Goal: Browse casually

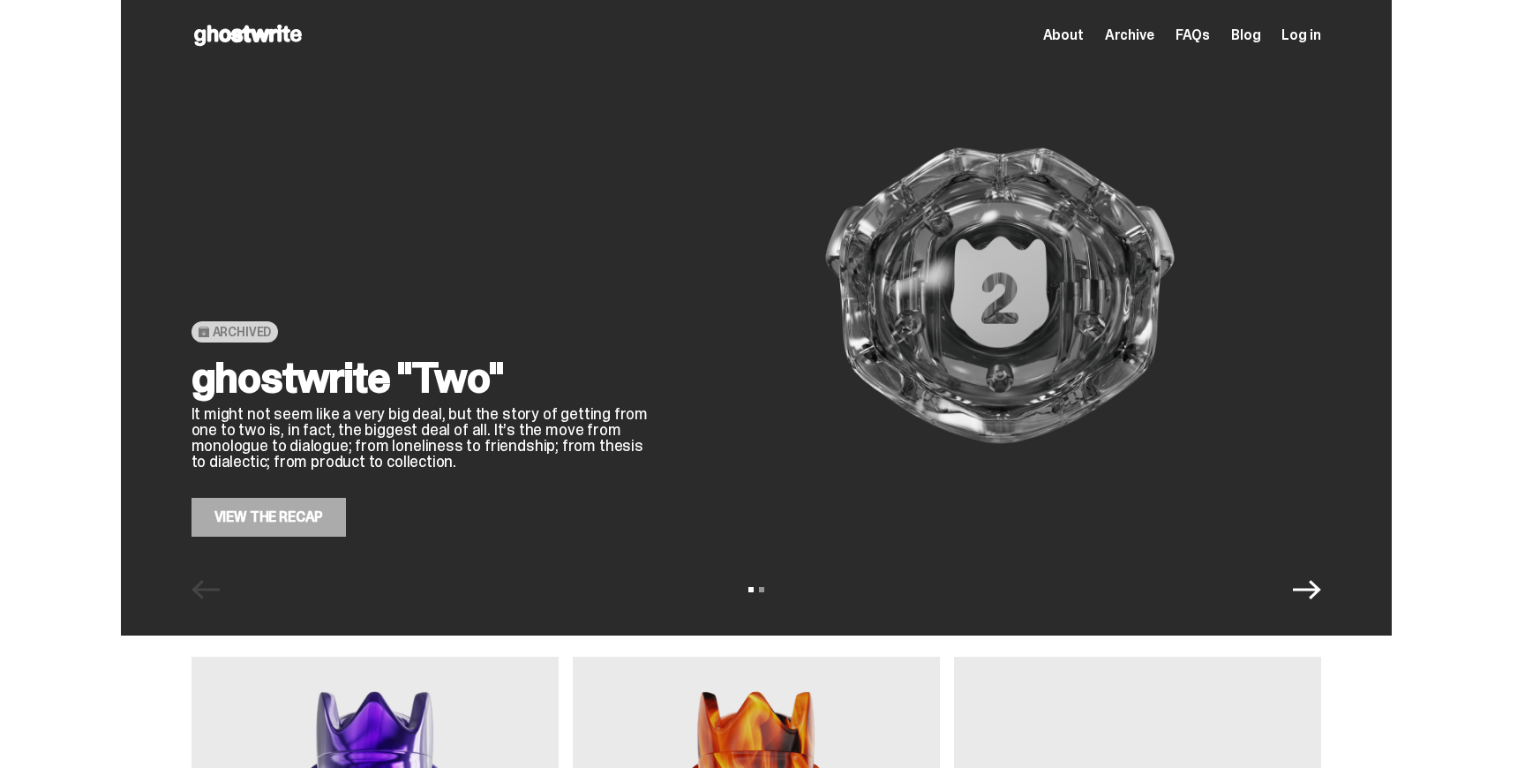
click at [1318, 588] on icon "Next" at bounding box center [1307, 589] width 28 height 28
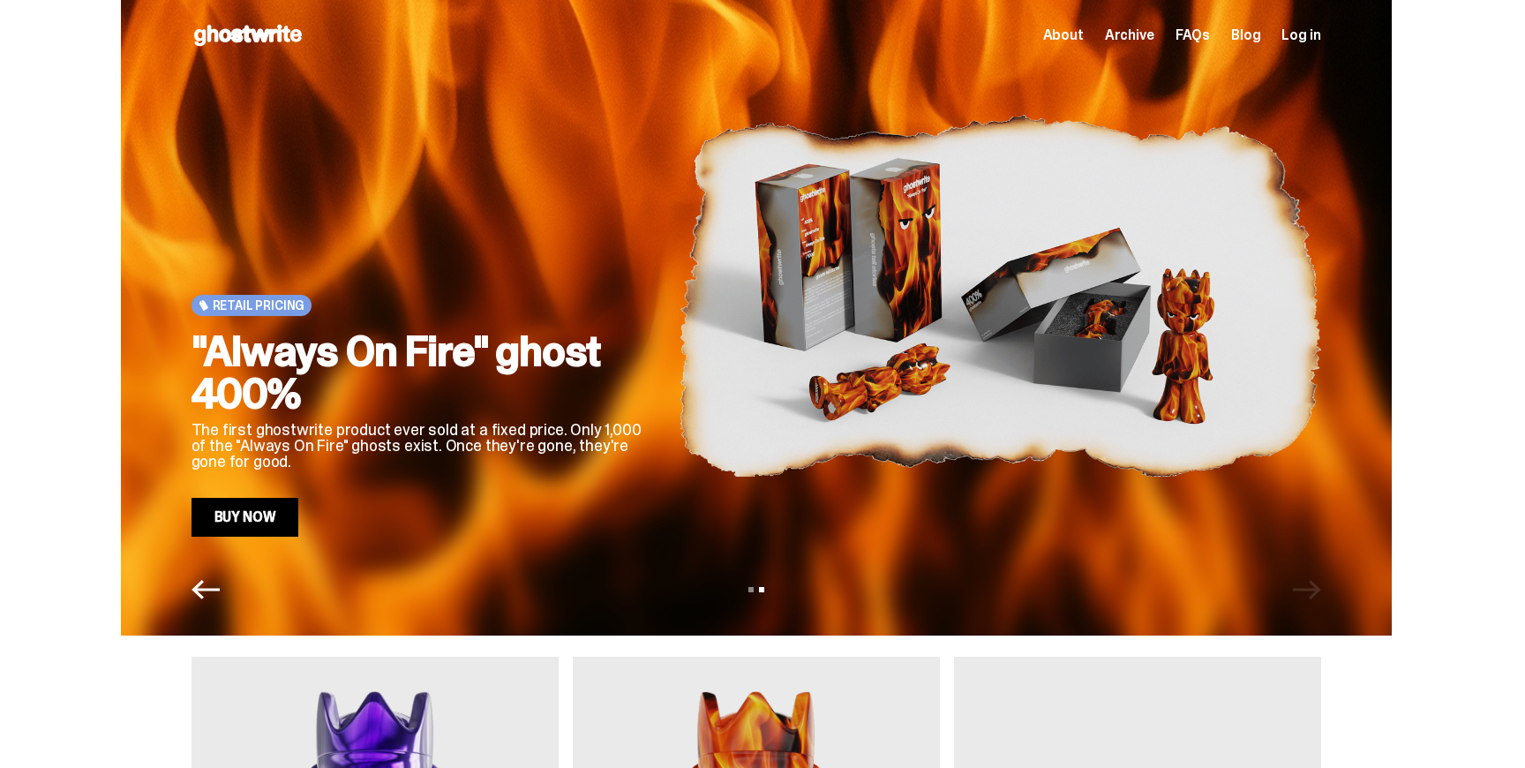
click at [1318, 588] on div "View slide 1 View slide 2" at bounding box center [756, 589] width 1271 height 28
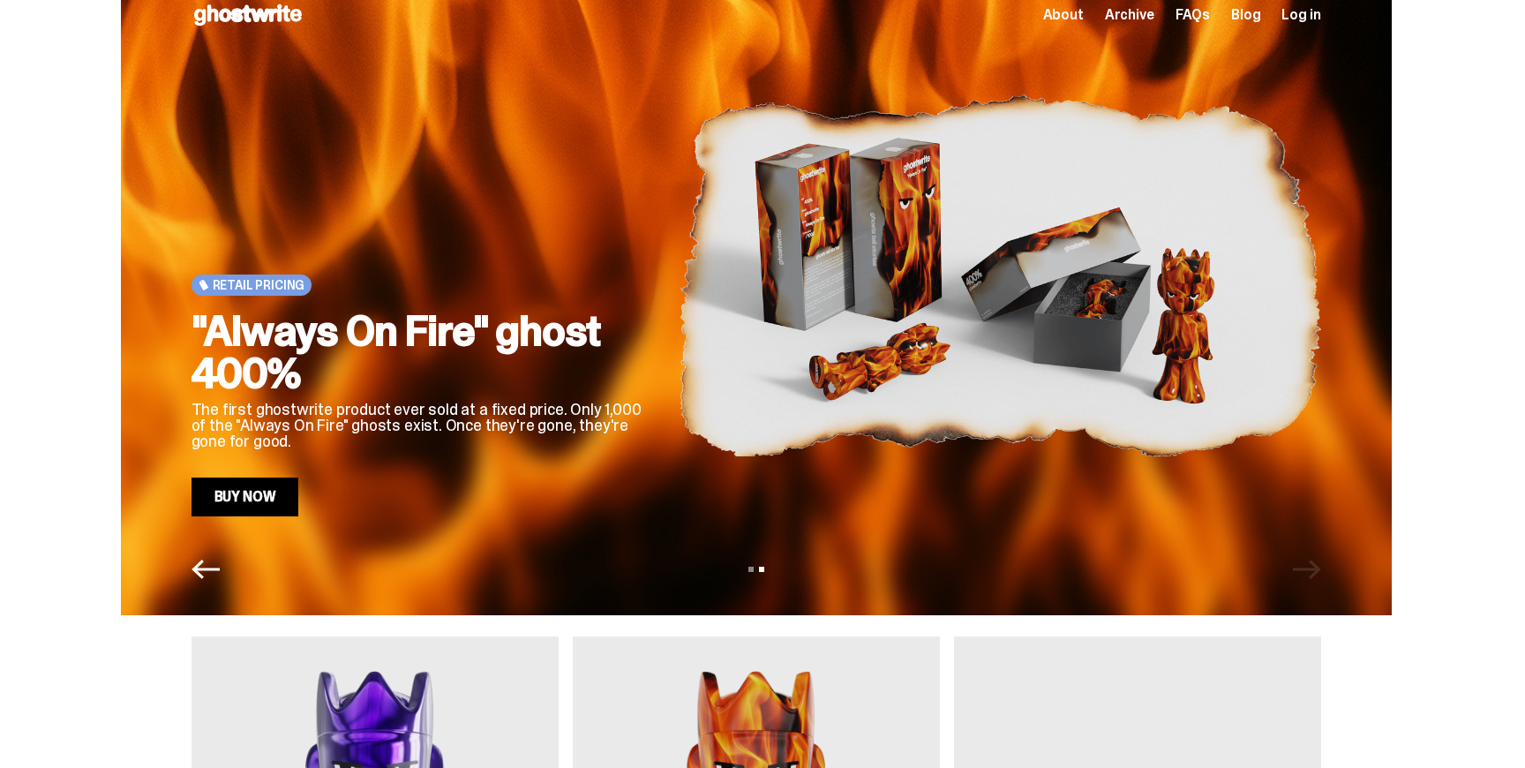
scroll to position [23, 0]
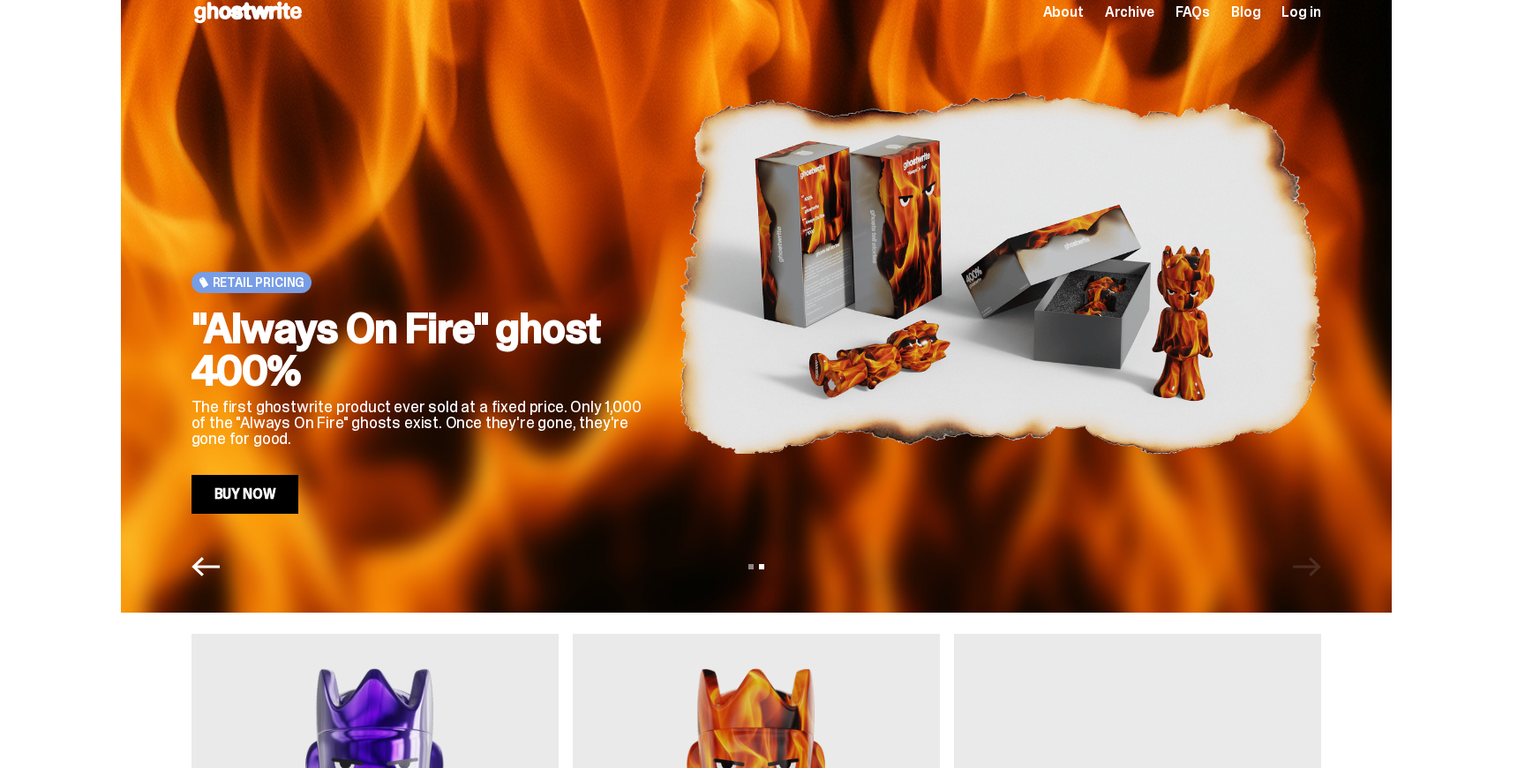
click at [1071, 14] on span "About" at bounding box center [1063, 12] width 41 height 14
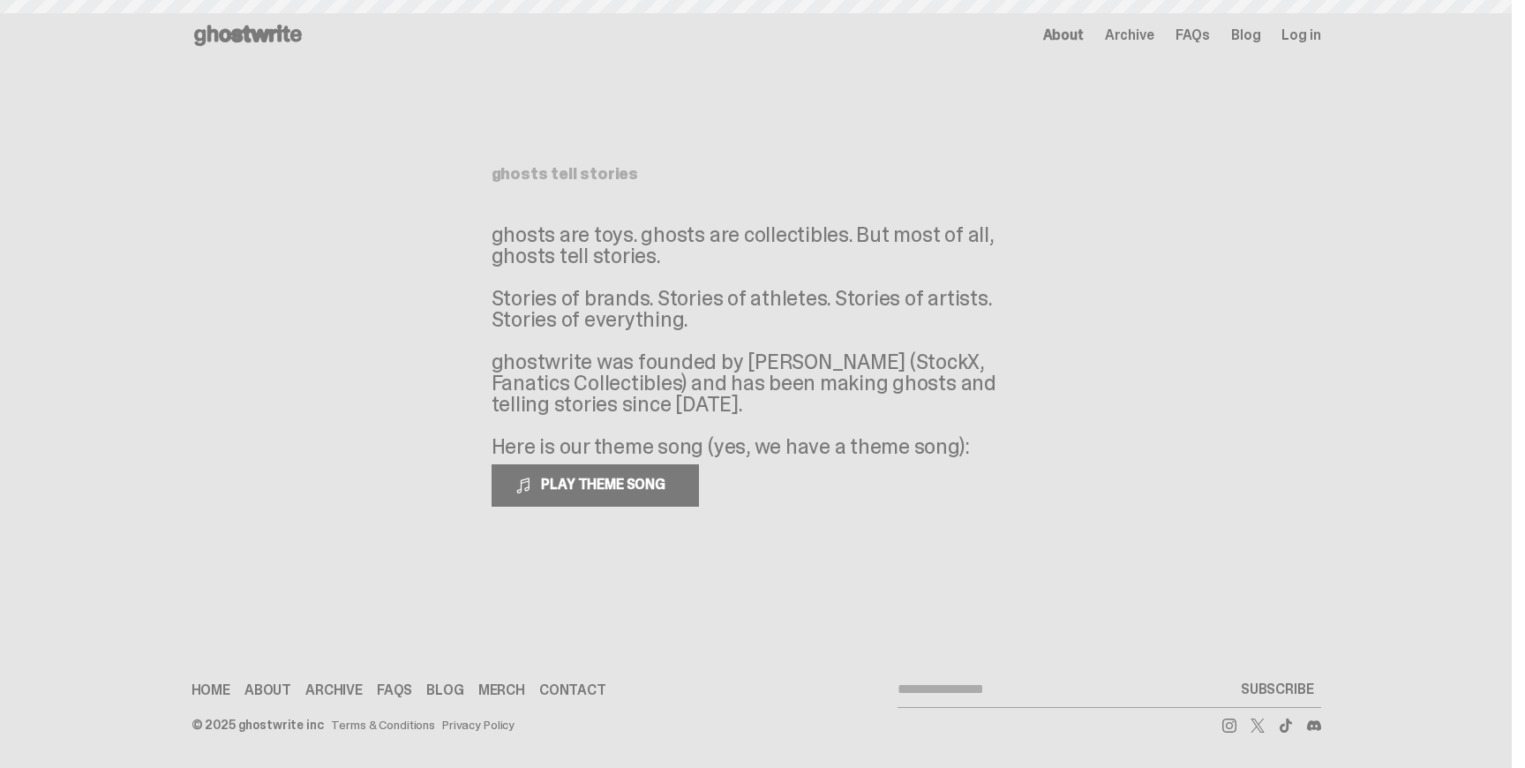
scroll to position [23, 0]
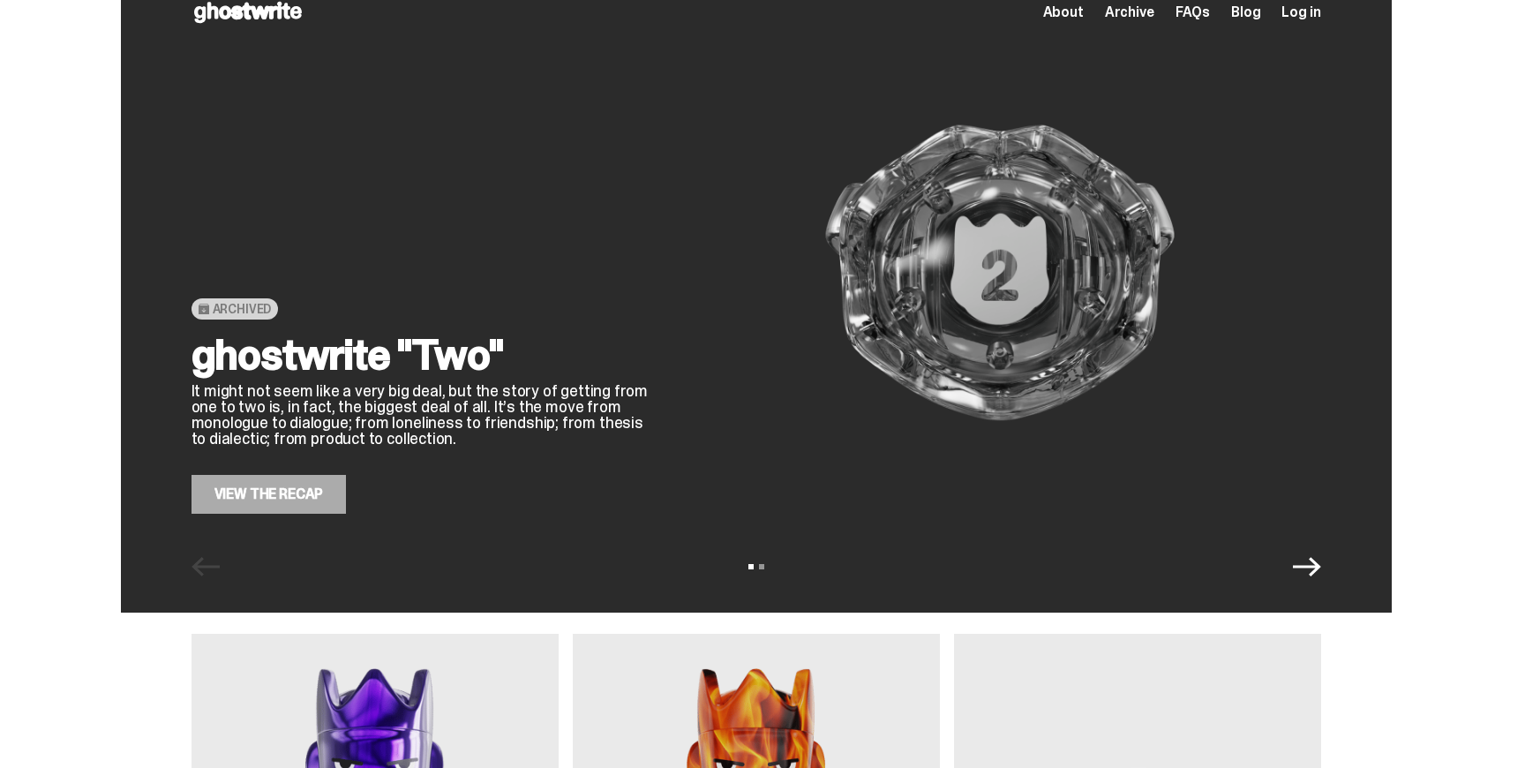
click at [1079, 16] on span "About" at bounding box center [1063, 12] width 41 height 14
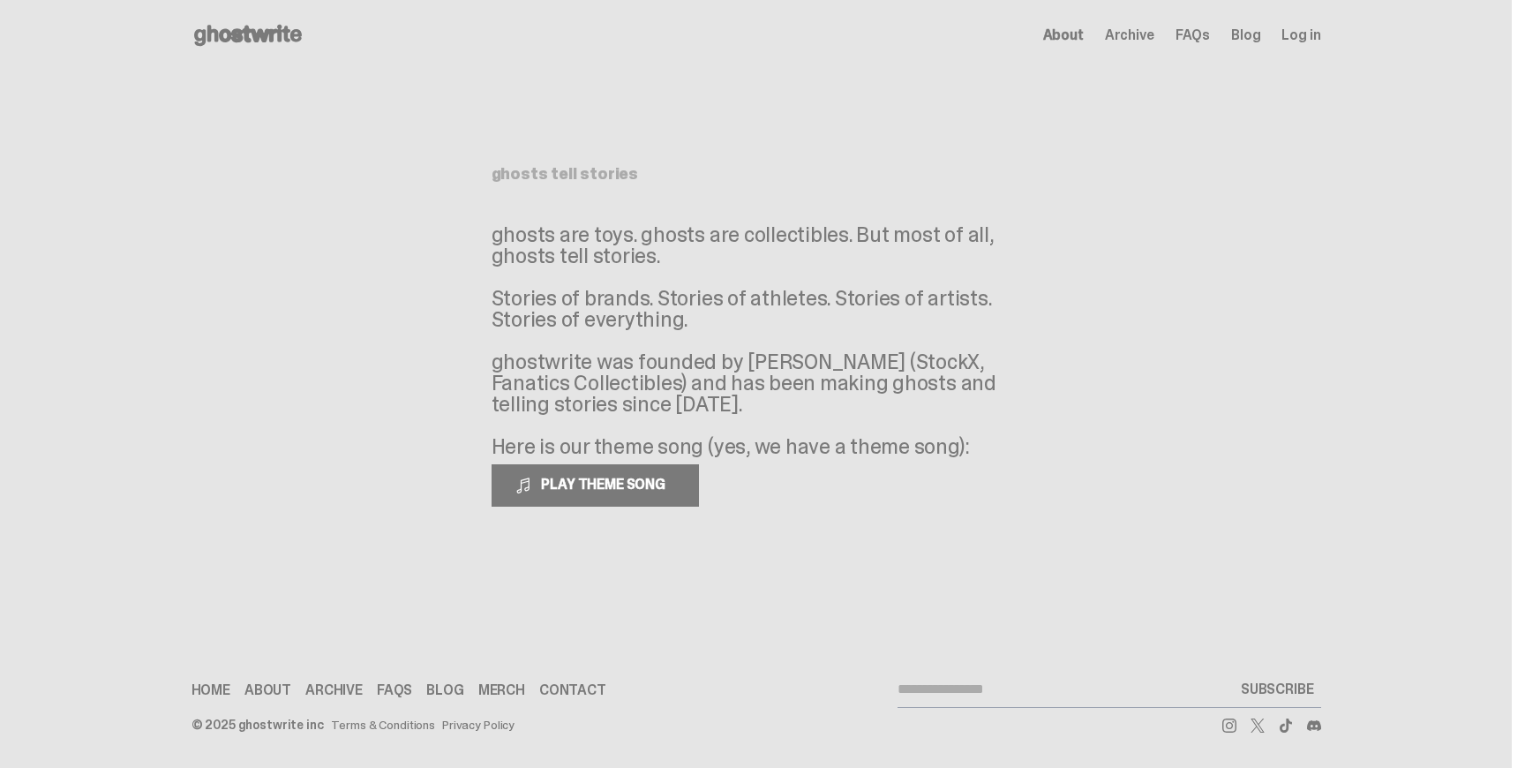
click at [228, 37] on use at bounding box center [248, 35] width 108 height 21
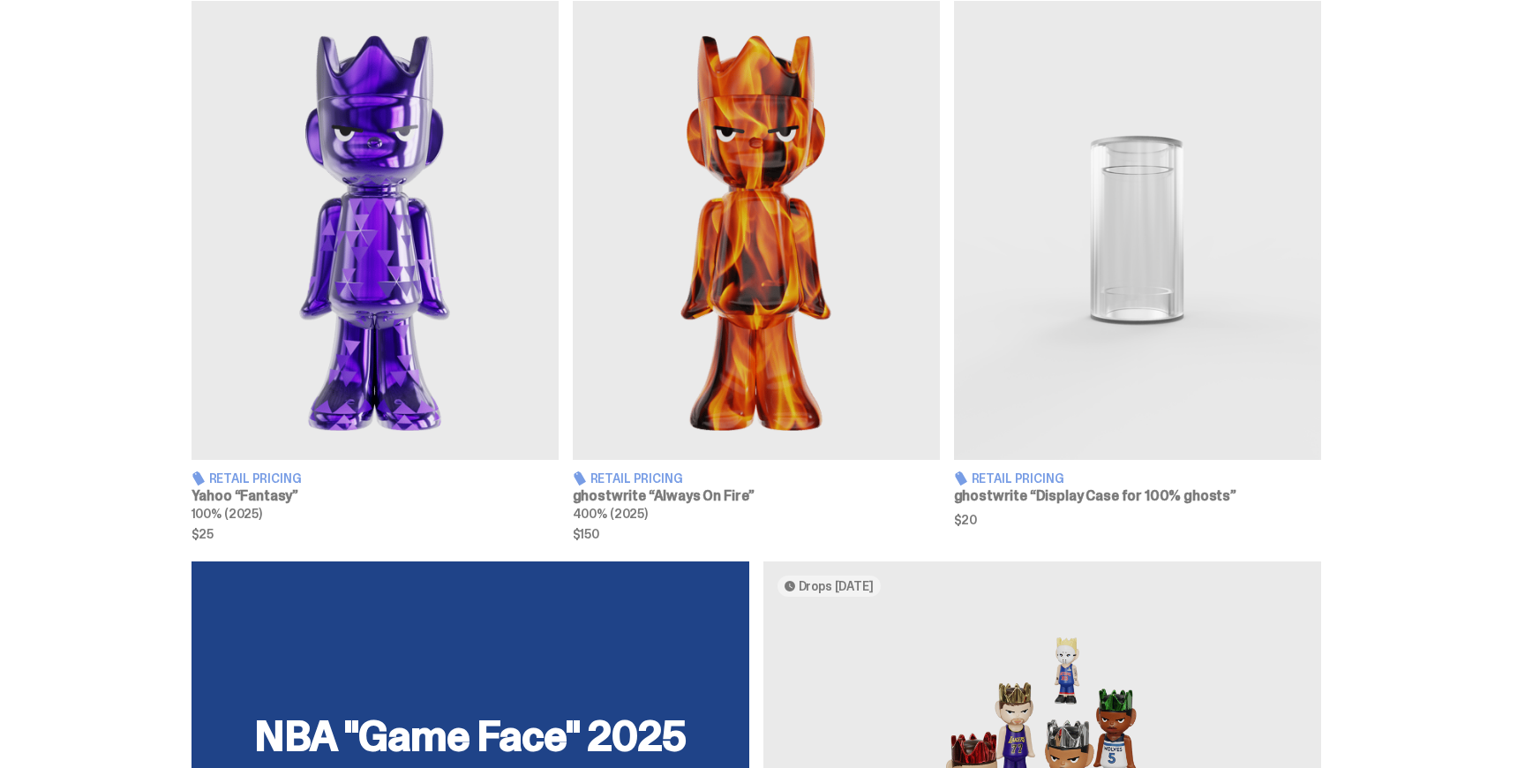
scroll to position [652, 0]
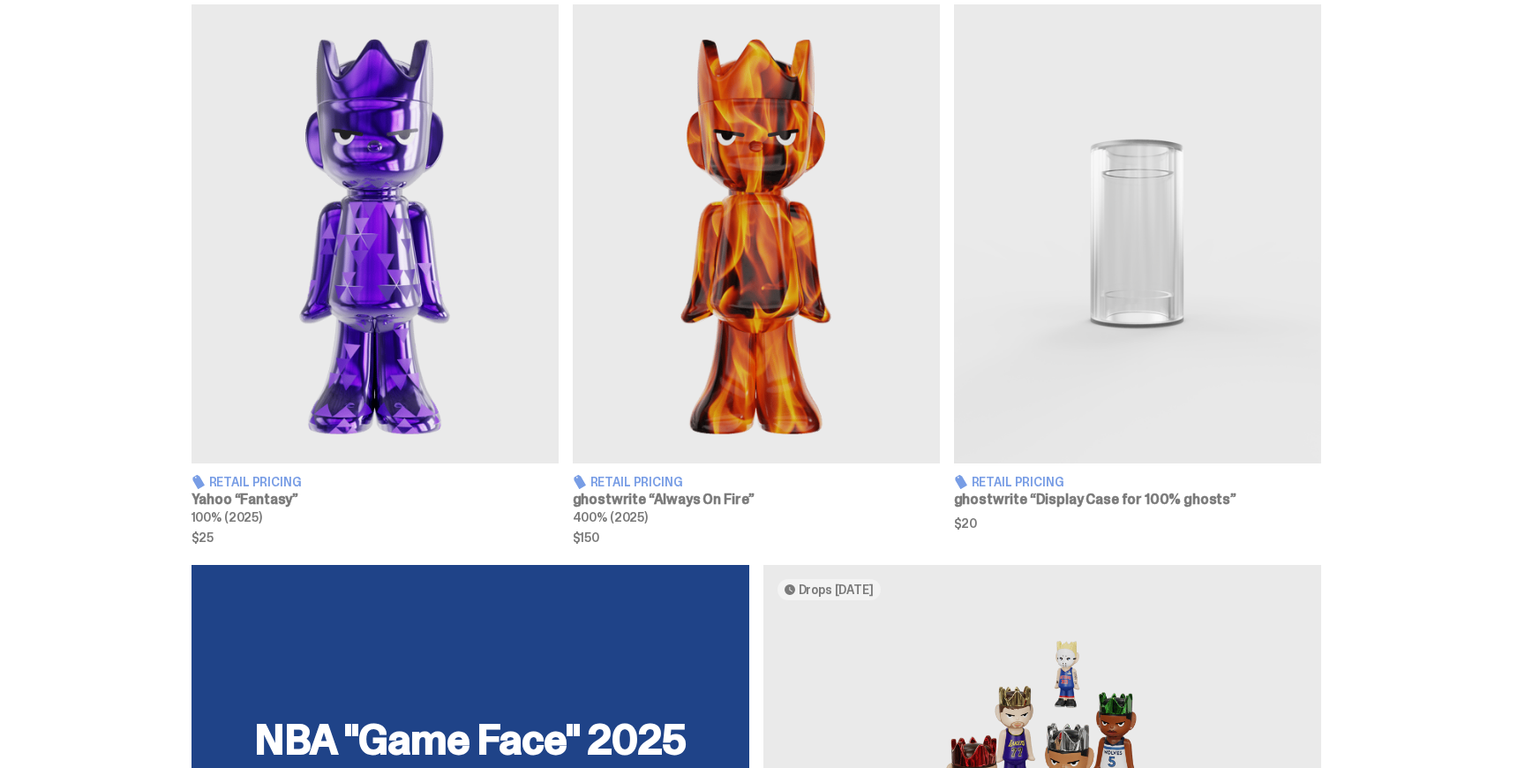
click at [731, 266] on img at bounding box center [756, 233] width 367 height 459
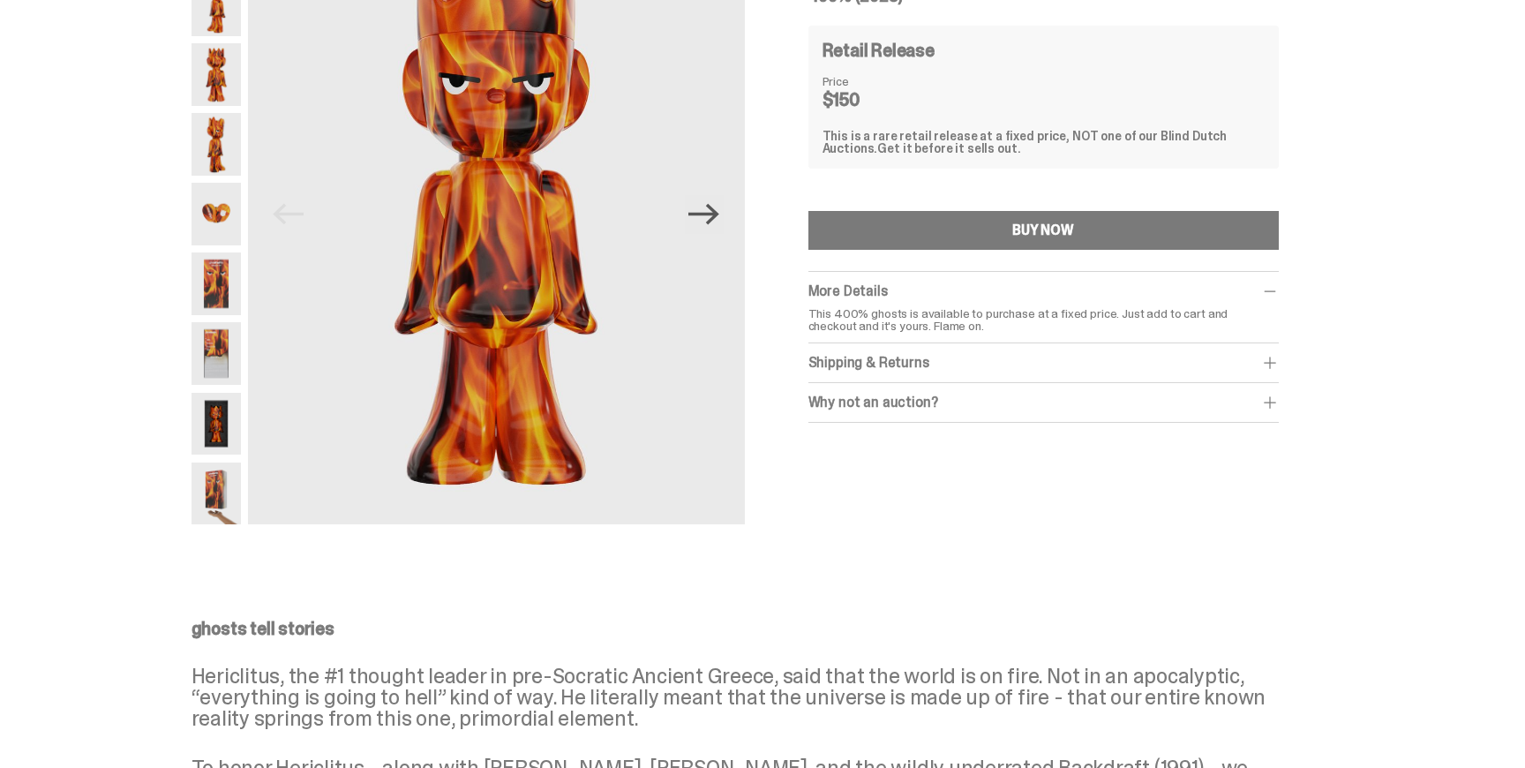
scroll to position [48, 0]
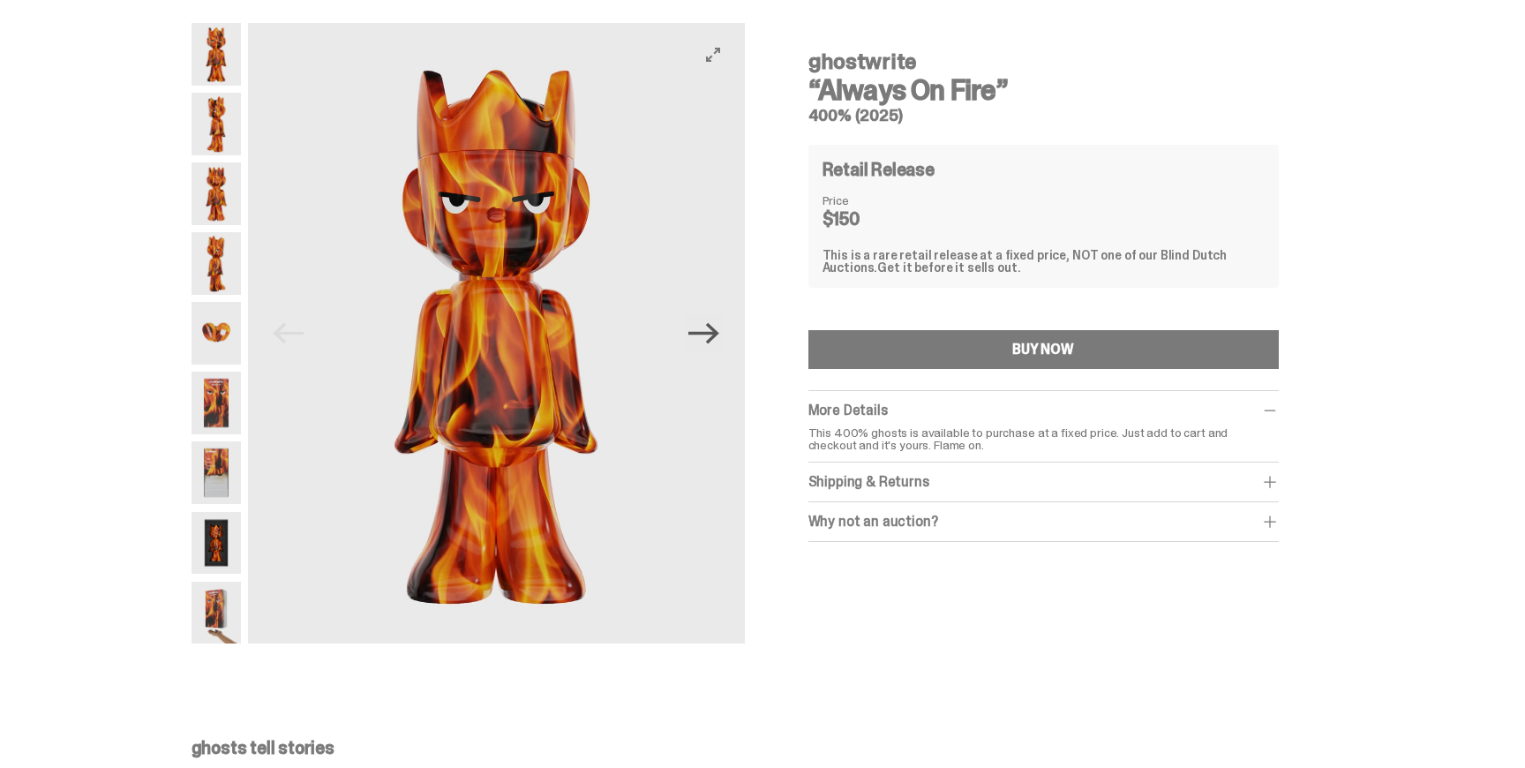
click at [717, 328] on icon "Next" at bounding box center [703, 333] width 31 height 21
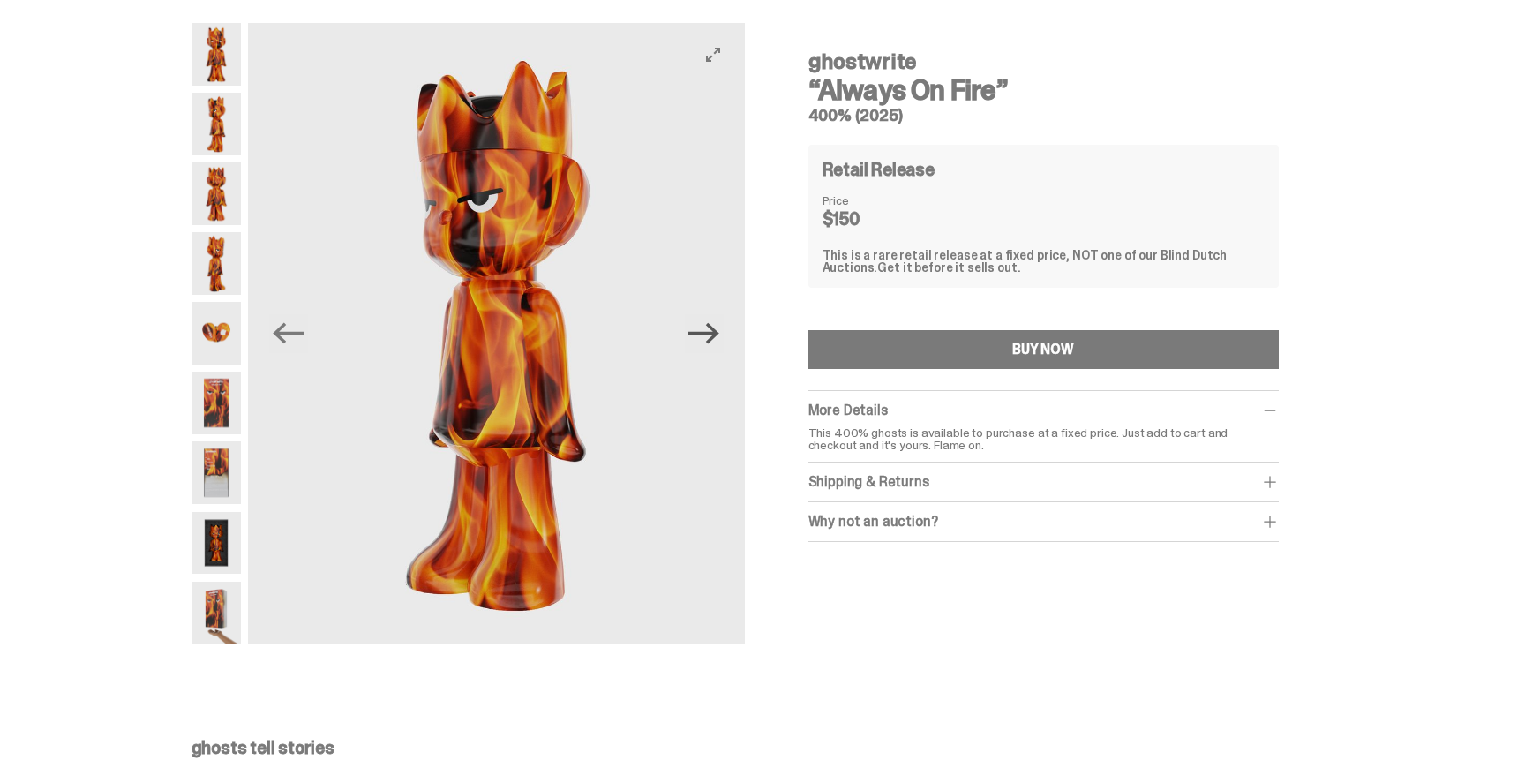
click at [717, 328] on icon "Next" at bounding box center [703, 333] width 31 height 21
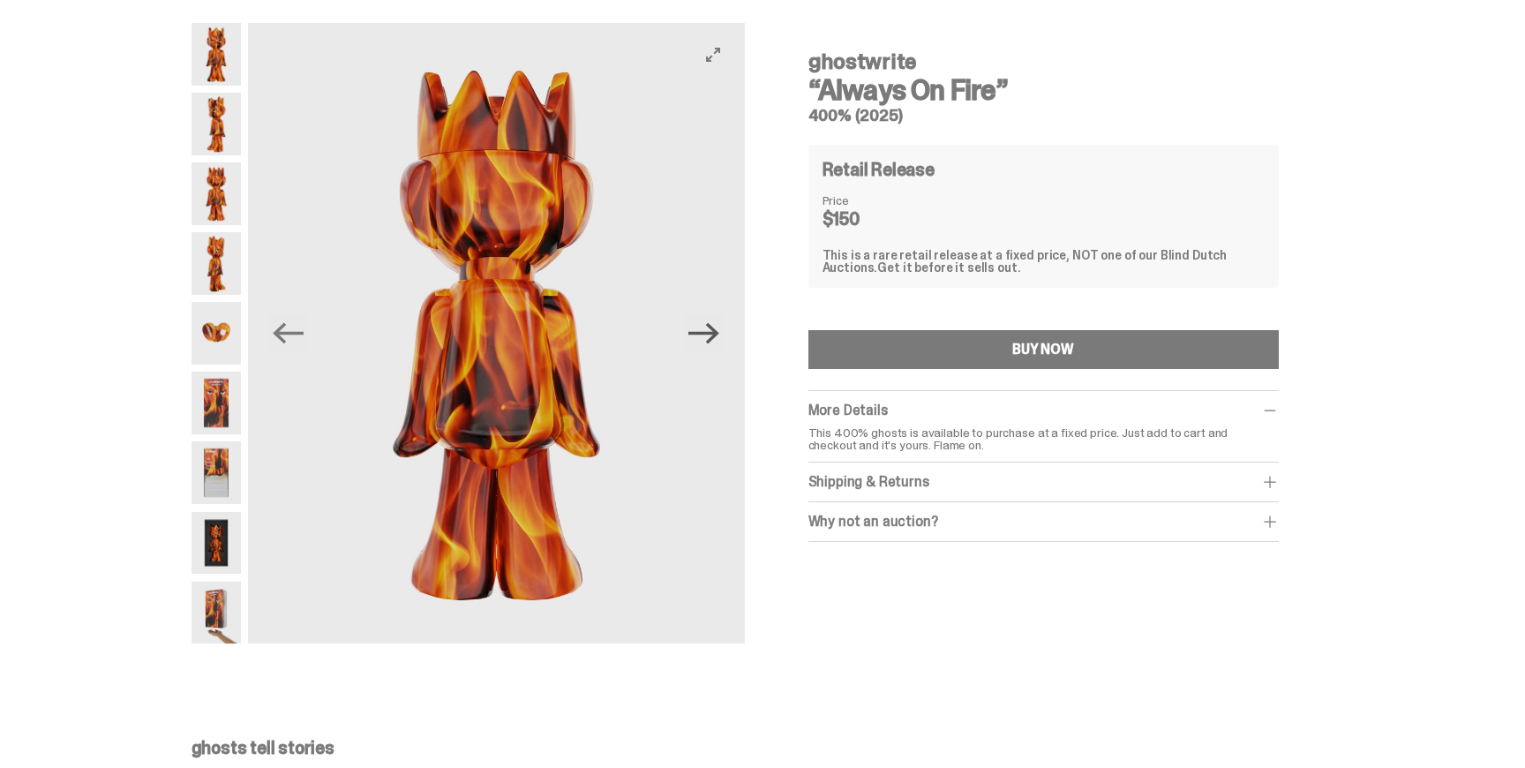
click at [717, 328] on icon "Next" at bounding box center [703, 333] width 31 height 21
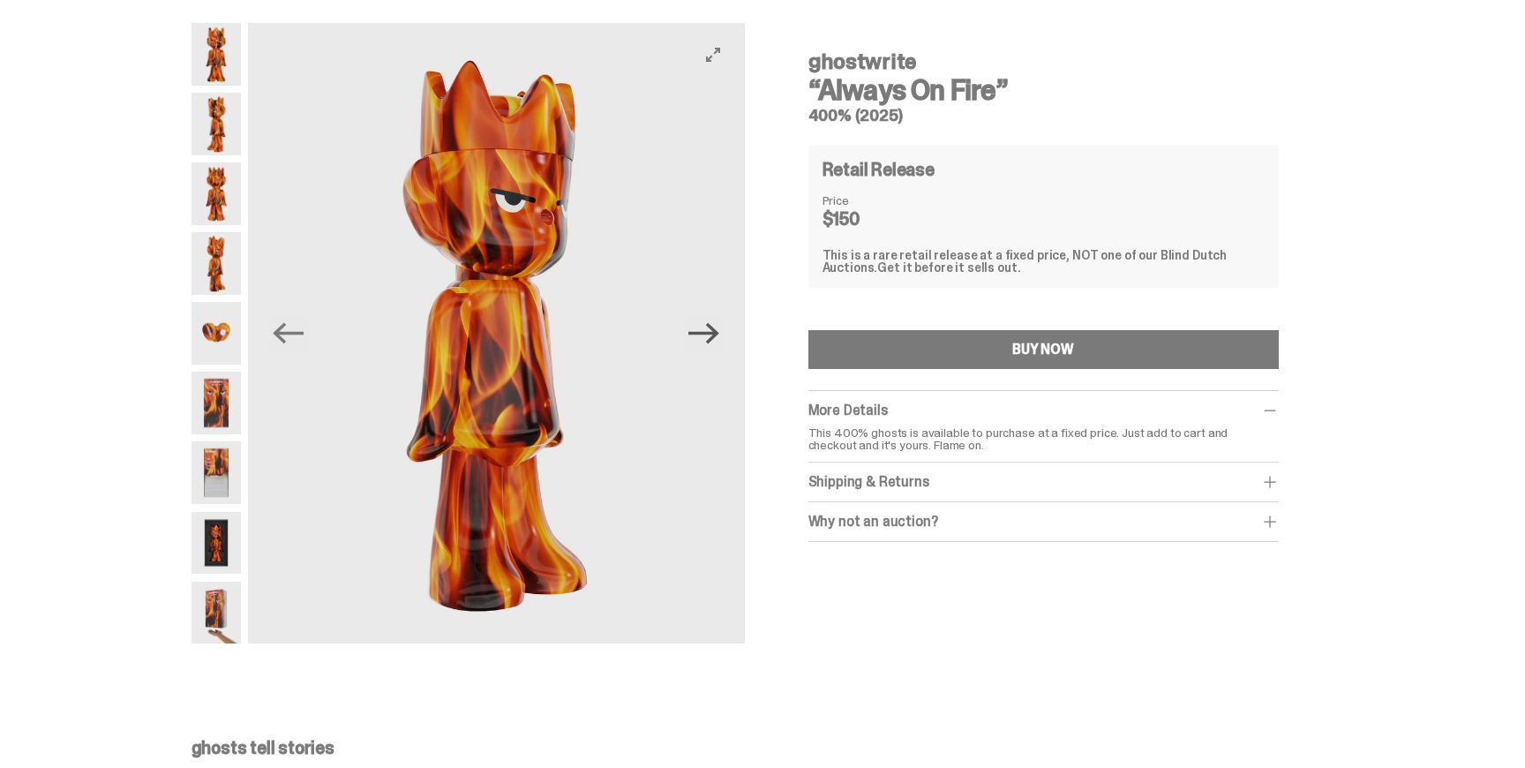
click at [717, 328] on icon "Next" at bounding box center [703, 333] width 31 height 21
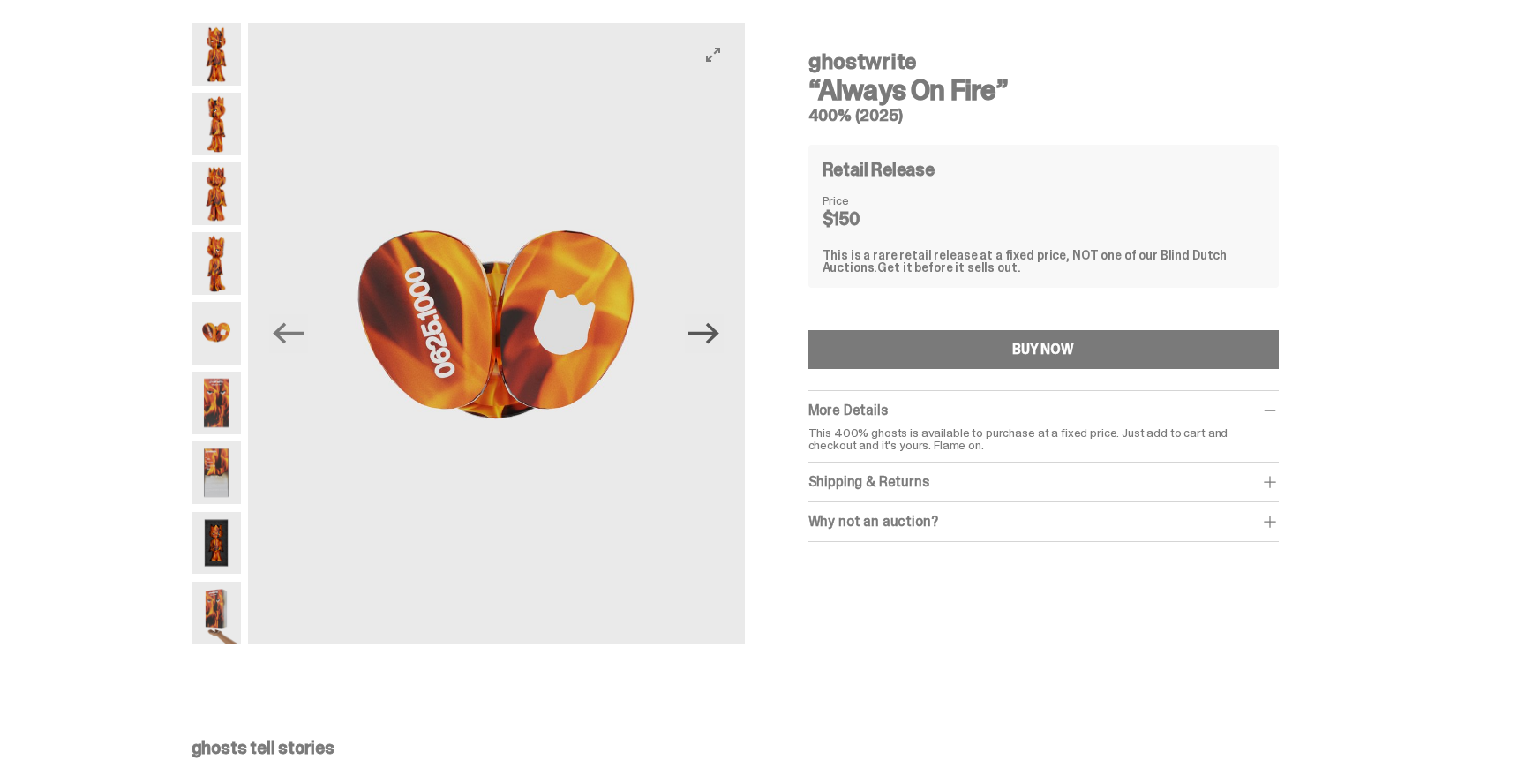
click at [717, 328] on icon "Next" at bounding box center [703, 333] width 31 height 21
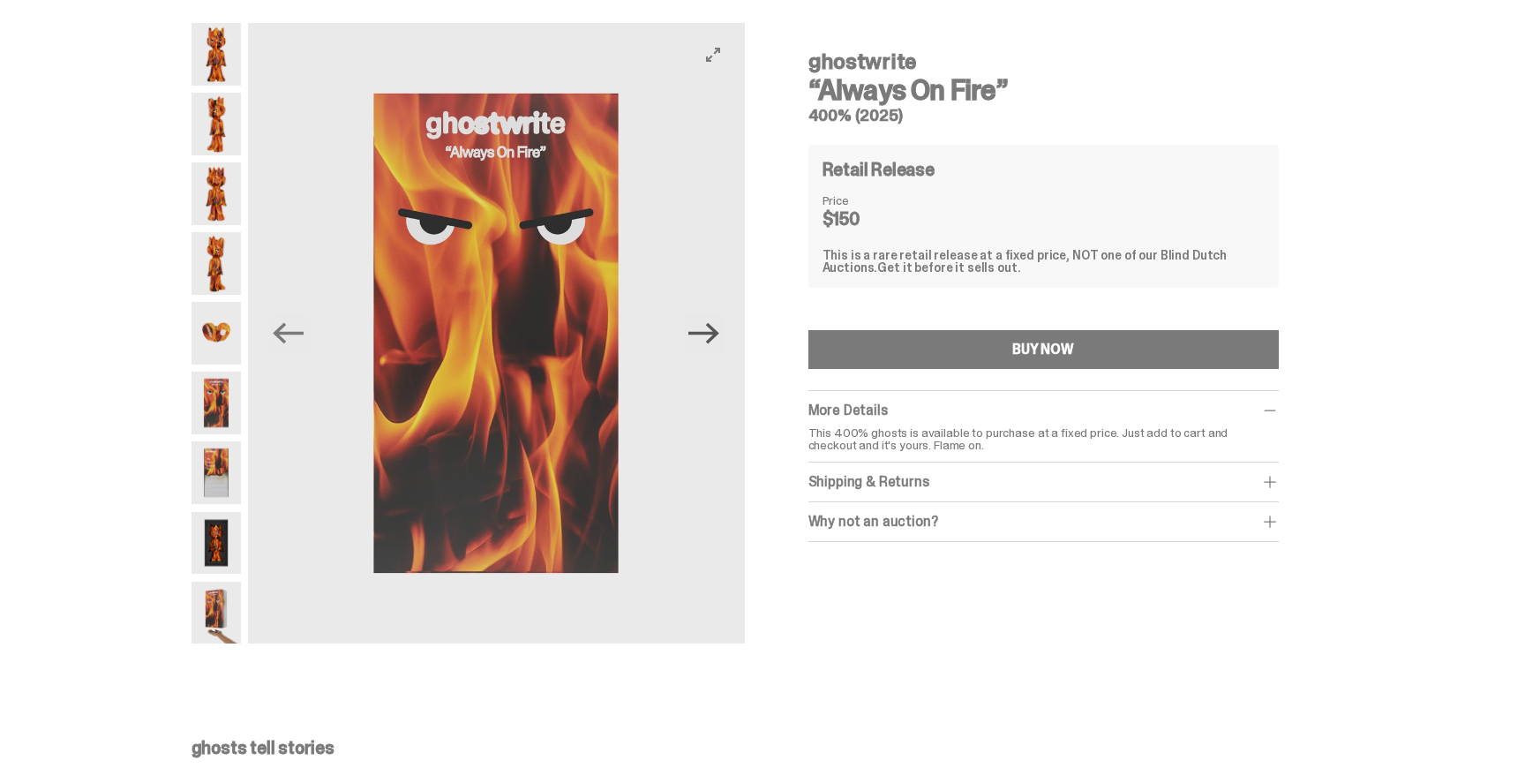
click at [717, 328] on icon "Next" at bounding box center [703, 333] width 31 height 21
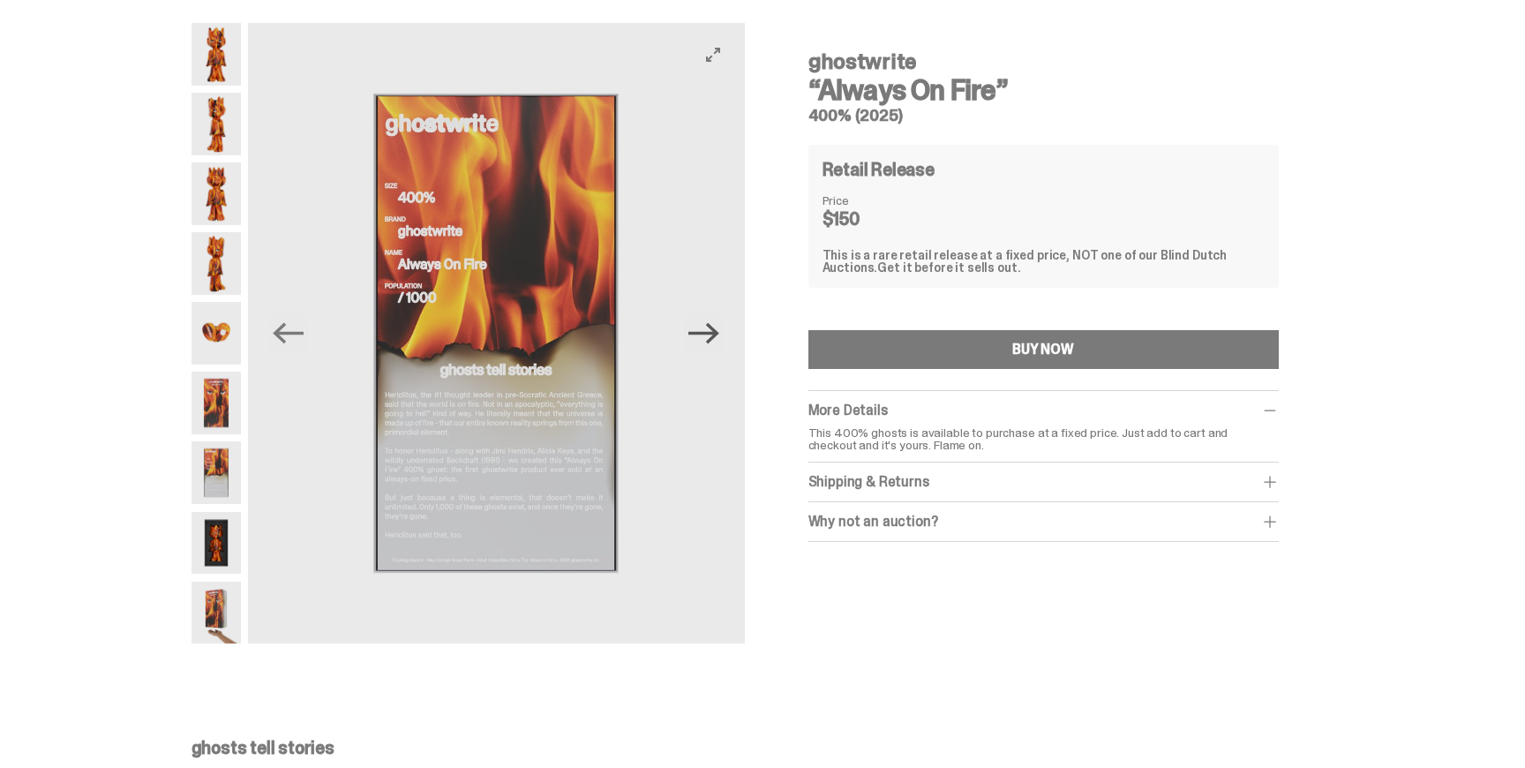
click at [717, 328] on icon "Next" at bounding box center [703, 333] width 31 height 21
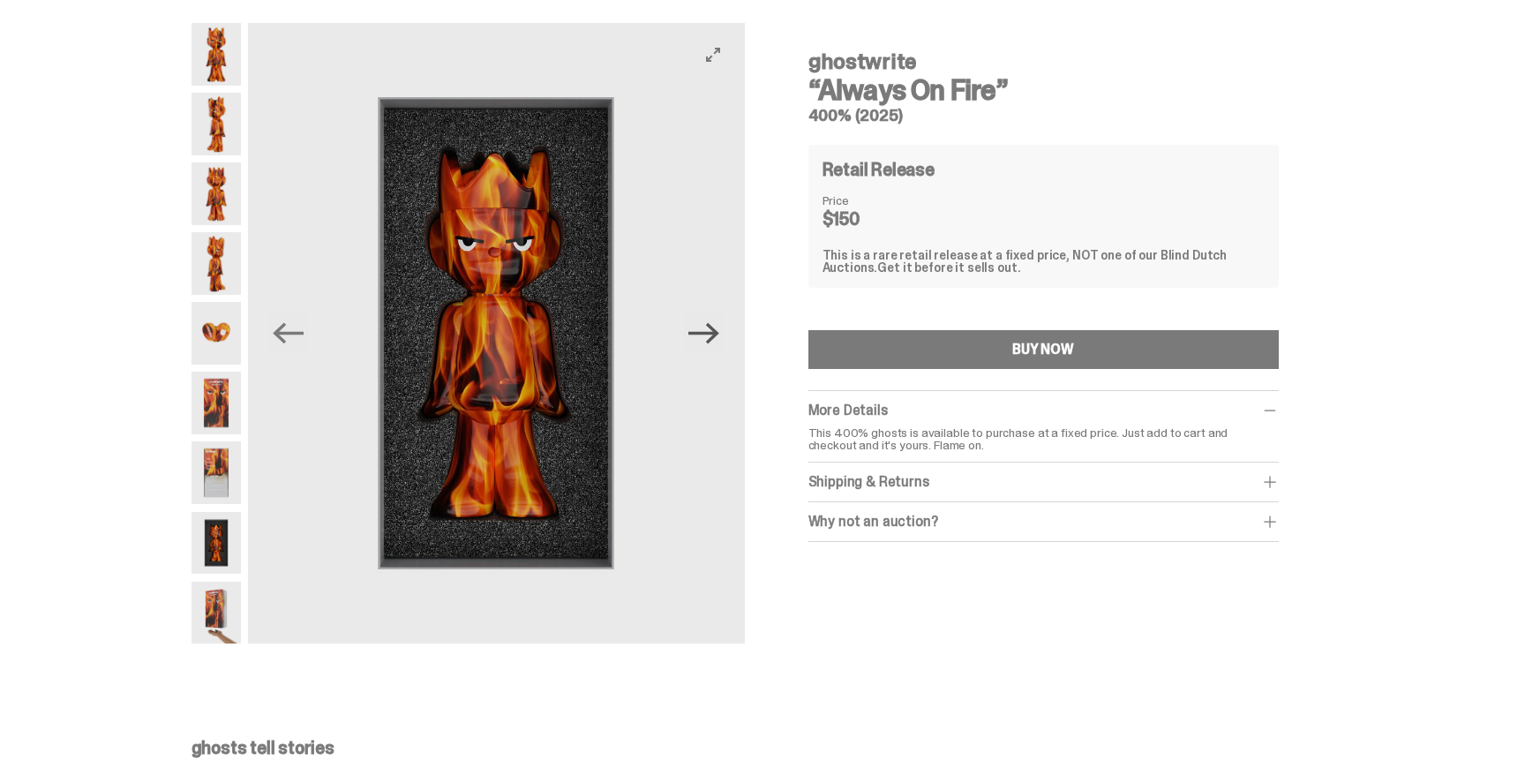
click at [717, 328] on icon "Next" at bounding box center [703, 333] width 31 height 21
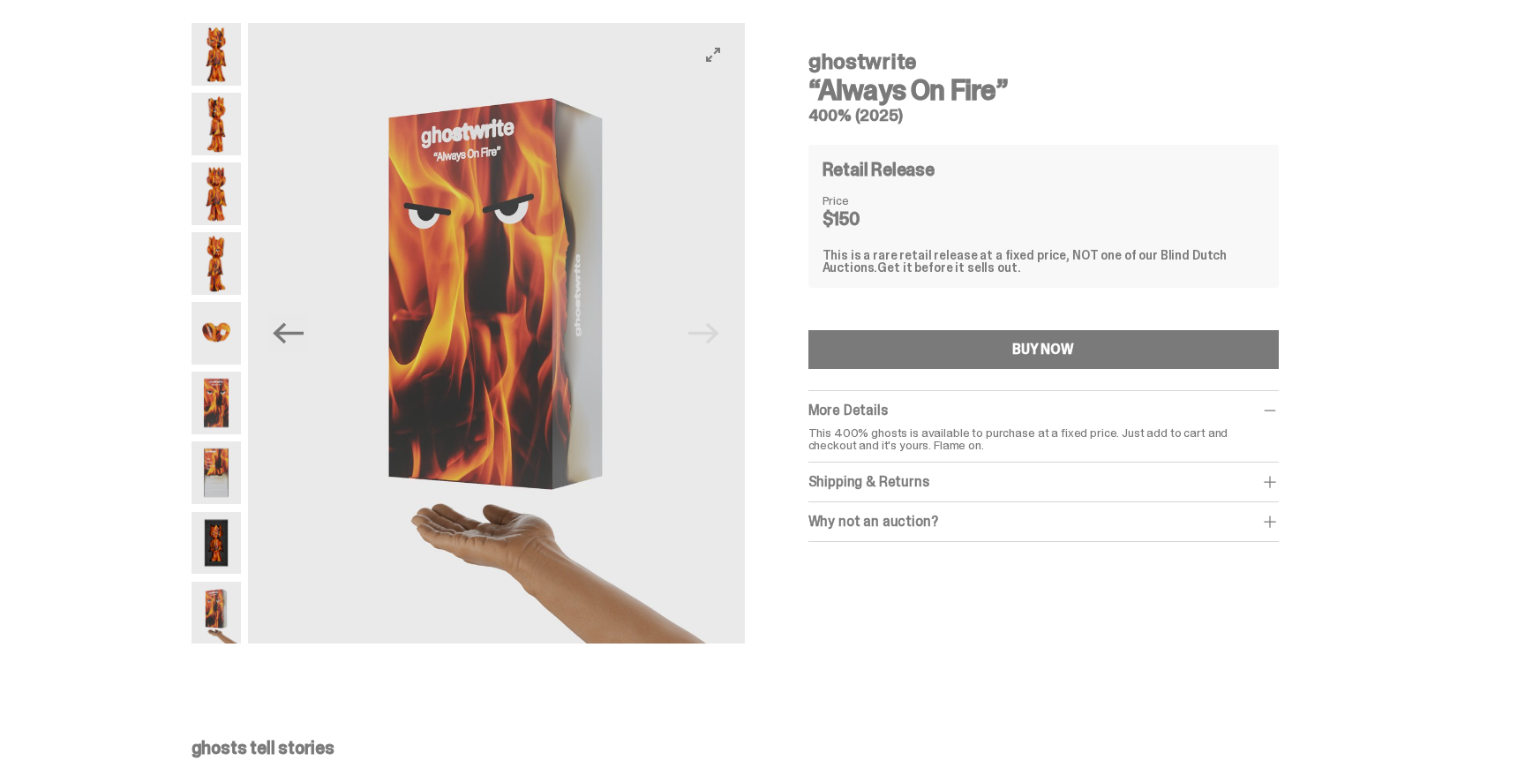
click at [717, 328] on img at bounding box center [496, 333] width 497 height 620
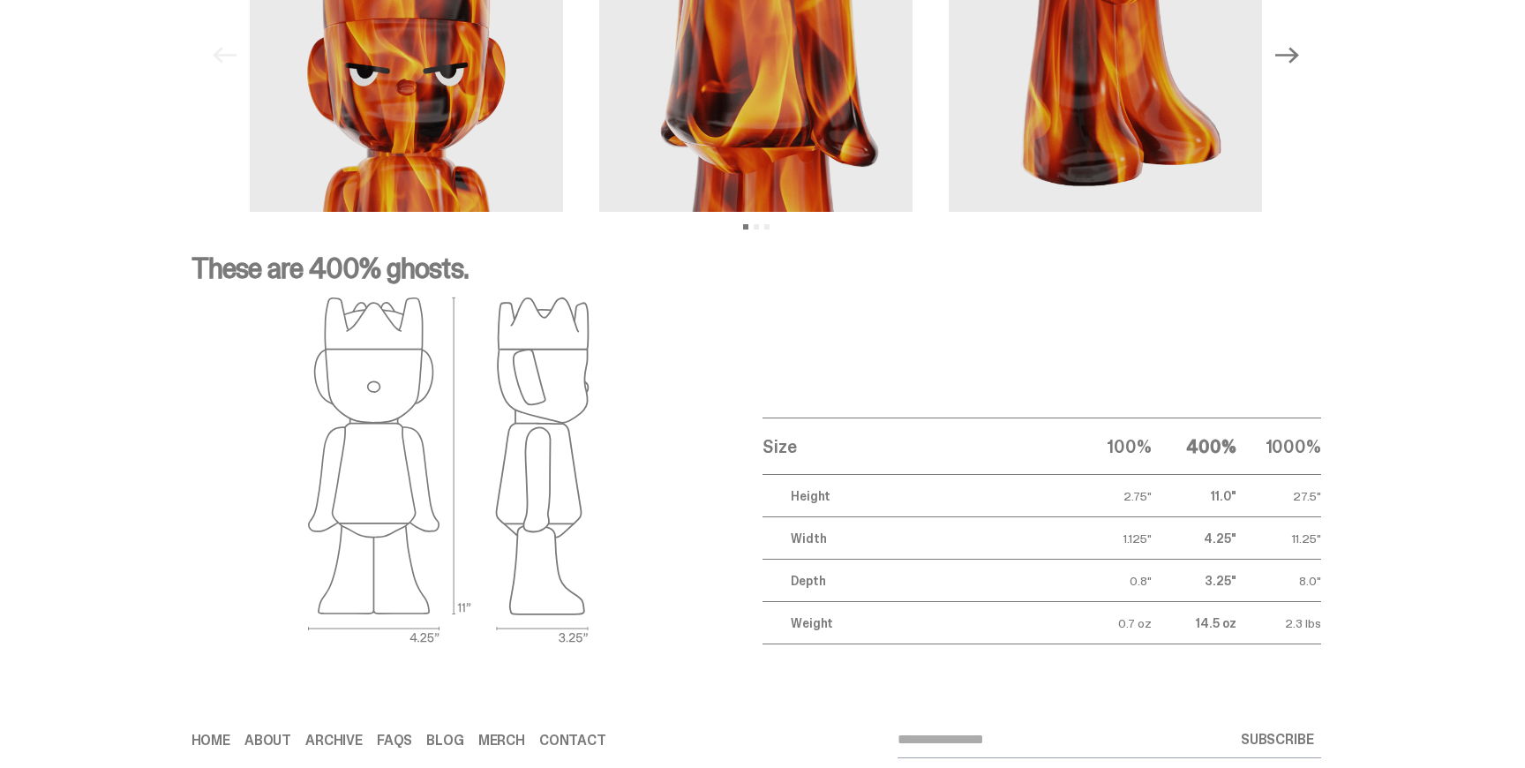
scroll to position [2682, 0]
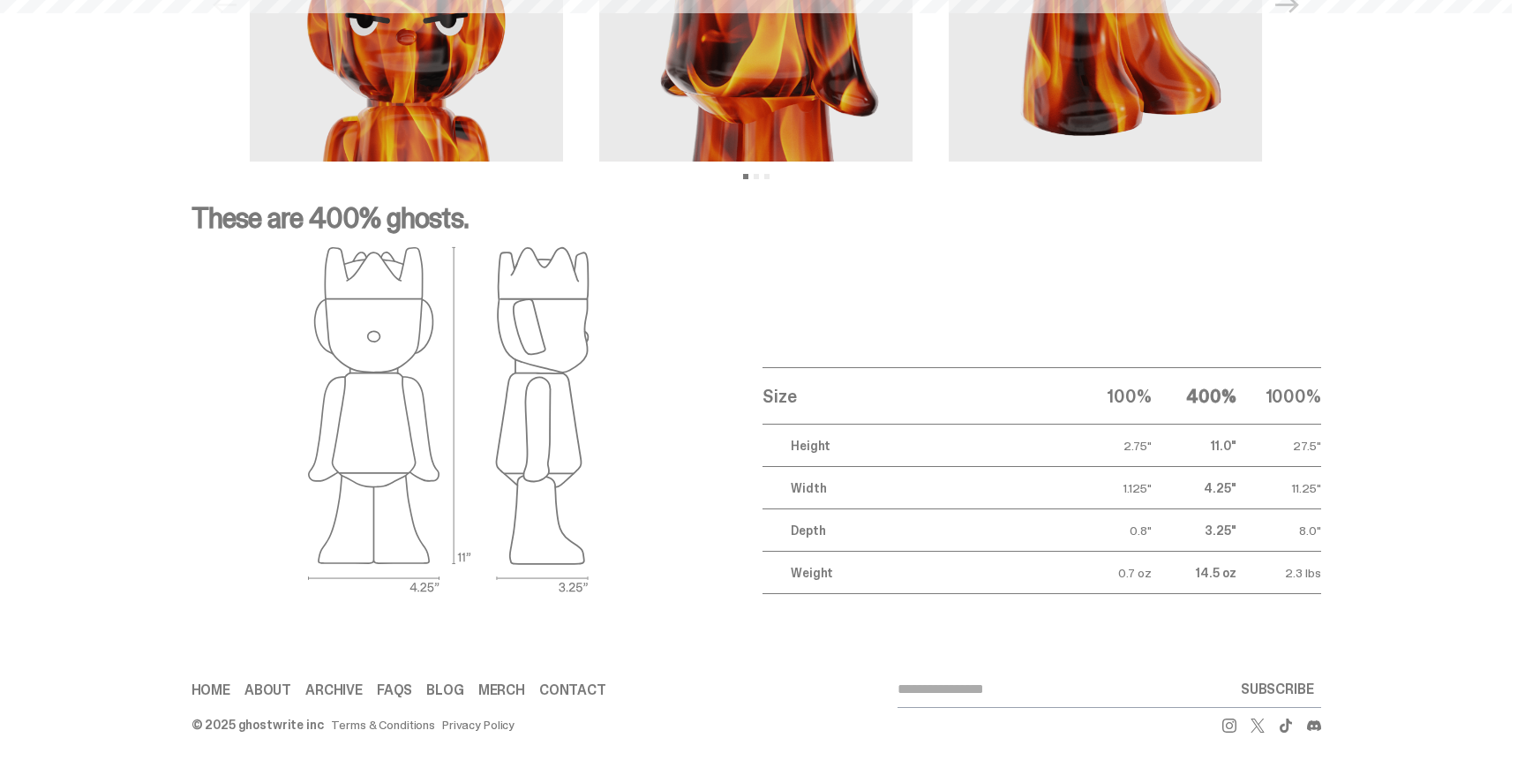
scroll to position [652, 0]
